Goal: Task Accomplishment & Management: Use online tool/utility

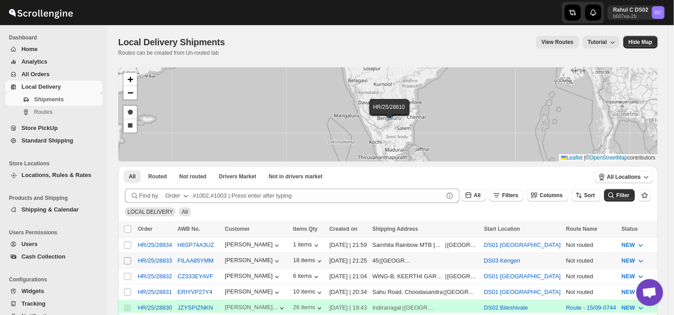
click at [124, 258] on input "Select shipment" at bounding box center [127, 260] width 7 height 7
checkbox input "true"
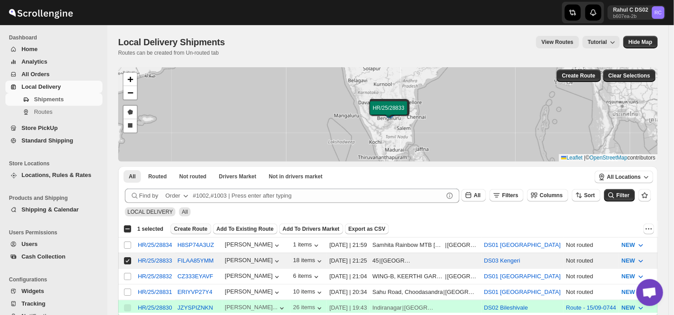
click at [184, 225] on span "Create Route" at bounding box center [191, 228] width 34 height 7
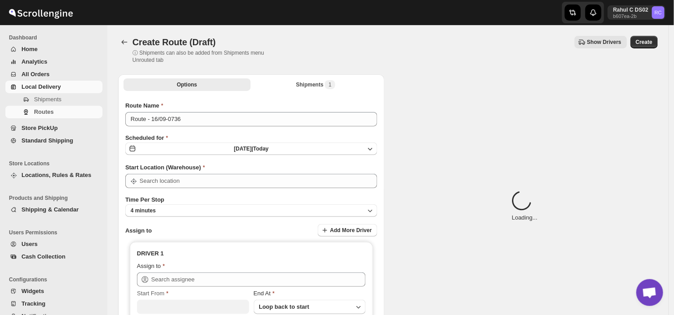
type input "DS03 Kengeri"
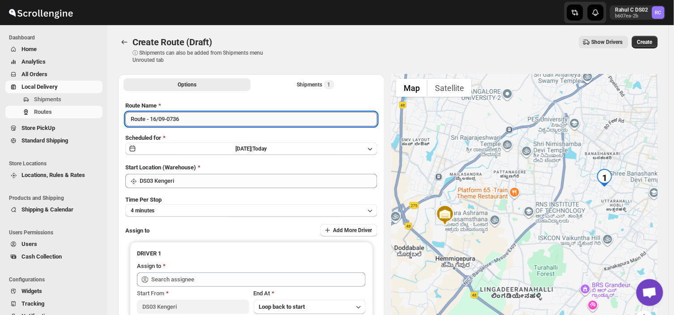
click at [188, 120] on input "Route - 16/09-0736" at bounding box center [251, 119] width 252 height 14
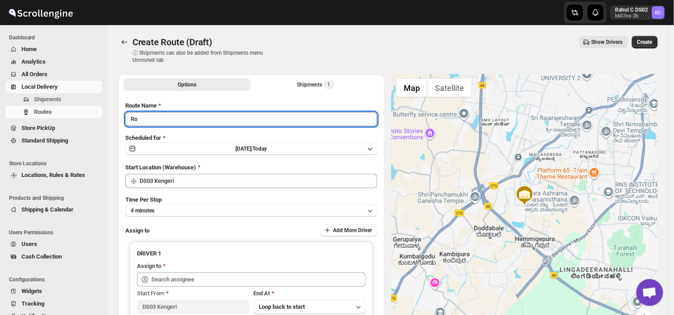
type input "R"
type input "Order no 28833"
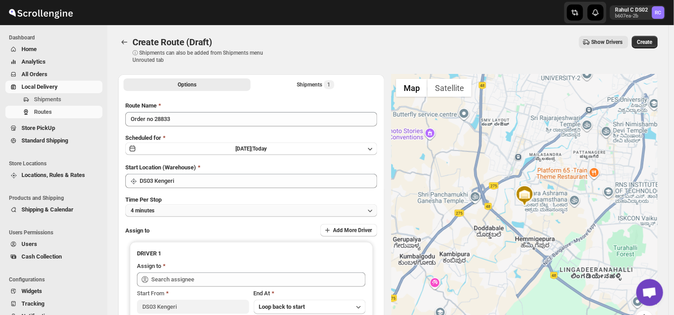
click at [172, 212] on button "4 minutes" at bounding box center [251, 210] width 252 height 13
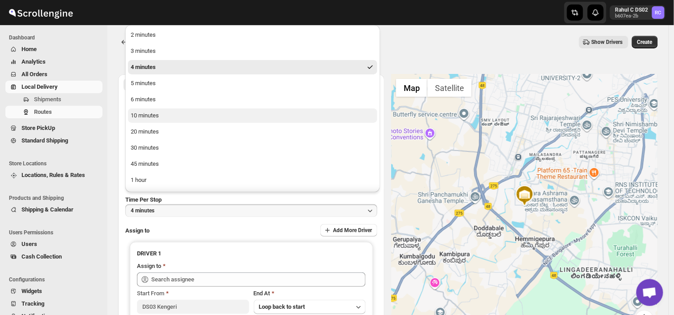
click at [163, 115] on button "10 minutes" at bounding box center [252, 115] width 249 height 14
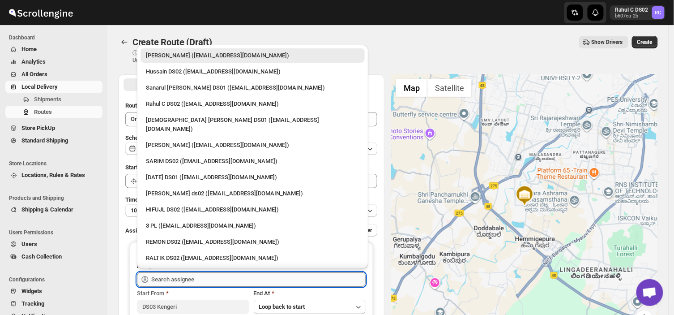
click at [193, 274] on input "text" at bounding box center [258, 279] width 214 height 14
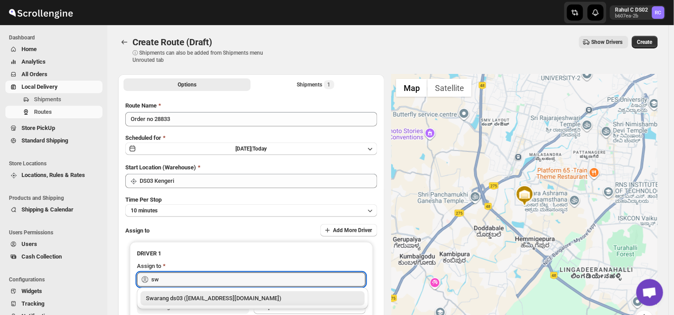
click at [202, 298] on div "Swarang ds03 ([EMAIL_ADDRESS][DOMAIN_NAME])" at bounding box center [252, 298] width 213 height 9
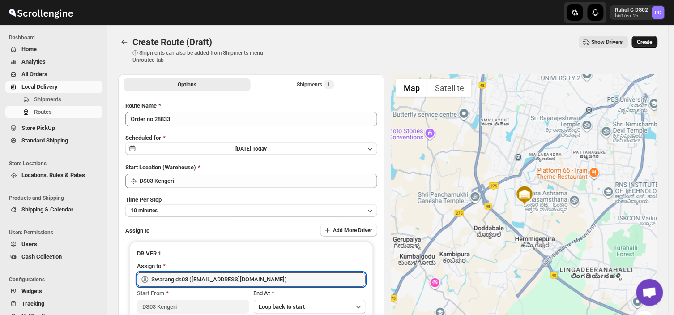
type input "Swarang ds03 ([EMAIL_ADDRESS][DOMAIN_NAME])"
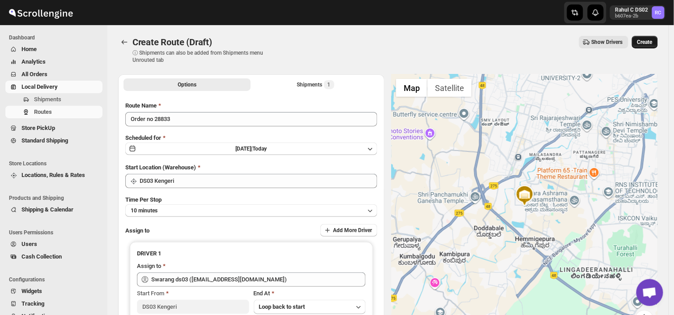
click at [651, 45] on span "Create" at bounding box center [644, 41] width 15 height 7
